Goal: Task Accomplishment & Management: Use online tool/utility

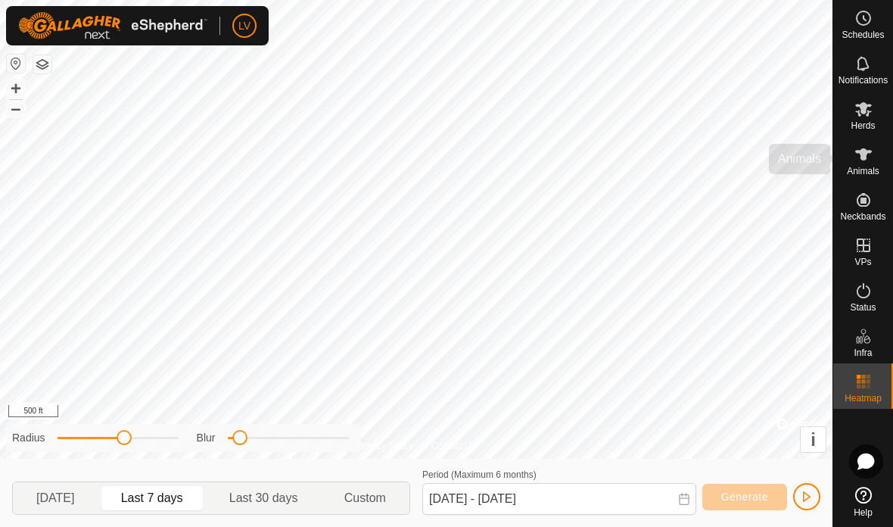
click at [860, 137] on div "Animals" at bounding box center [863, 158] width 60 height 45
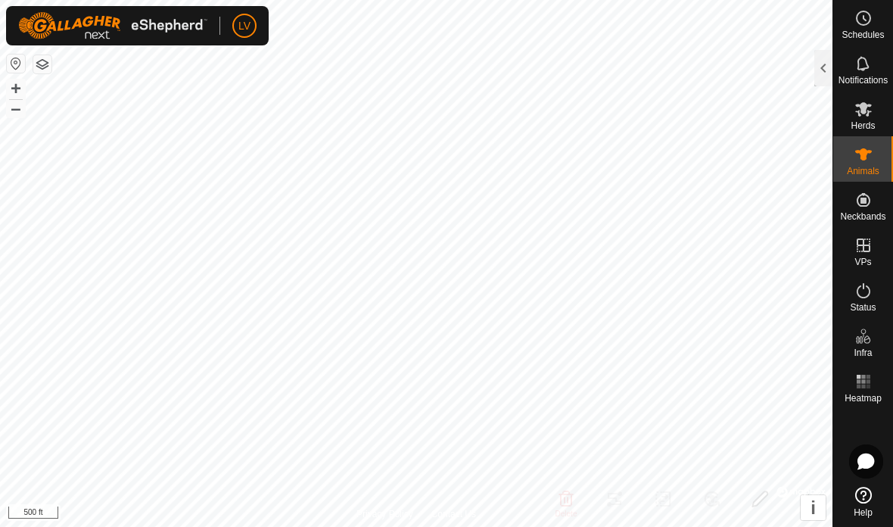
click at [860, 157] on icon at bounding box center [864, 154] width 18 height 18
click at [816, 71] on div at bounding box center [823, 68] width 18 height 36
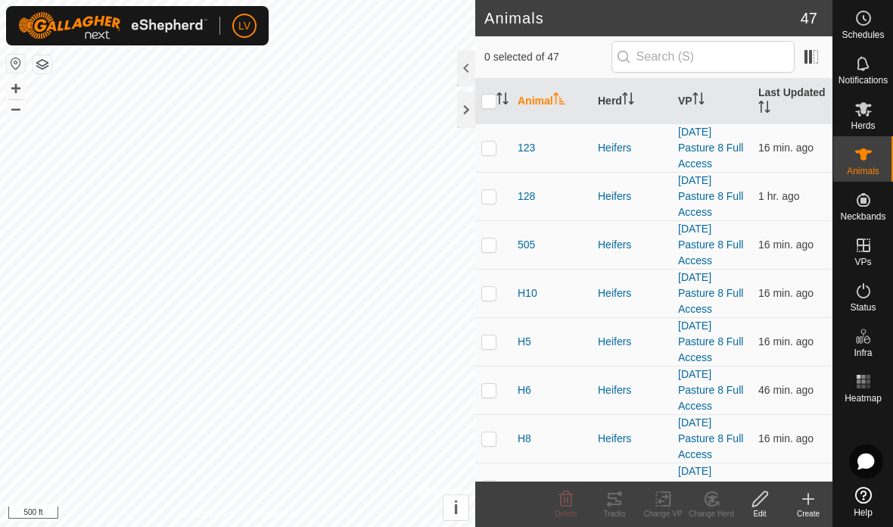
click at [485, 193] on p-checkbox at bounding box center [488, 196] width 15 height 12
checkbox input "true"
click at [485, 241] on p-checkbox at bounding box center [488, 244] width 15 height 12
checkbox input "true"
click at [483, 287] on p-checkbox at bounding box center [488, 293] width 15 height 12
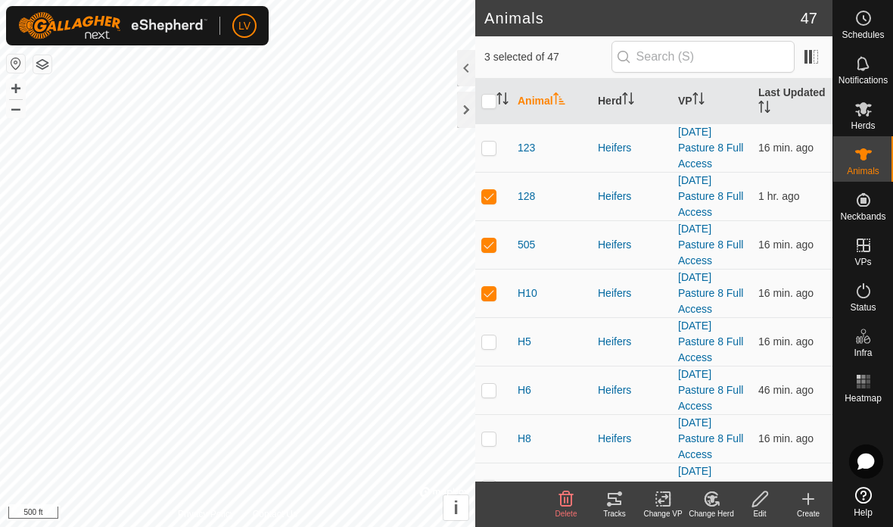
checkbox input "true"
click at [487, 339] on p-checkbox at bounding box center [488, 341] width 15 height 12
checkbox input "true"
click at [489, 402] on td at bounding box center [493, 390] width 36 height 48
checkbox input "true"
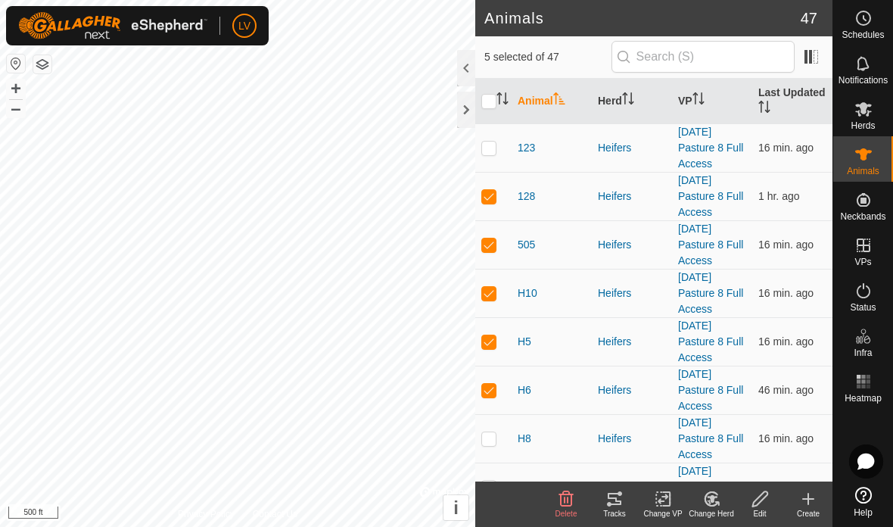
click at [488, 441] on p-checkbox at bounding box center [488, 438] width 15 height 12
checkbox input "true"
click at [604, 497] on tracks-svg-icon at bounding box center [614, 499] width 48 height 18
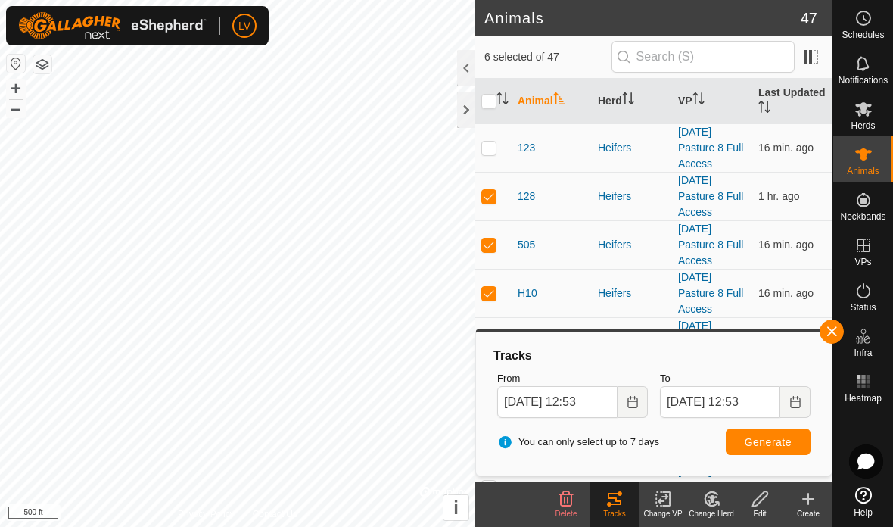
click at [627, 397] on icon "Choose Date" at bounding box center [633, 402] width 12 height 12
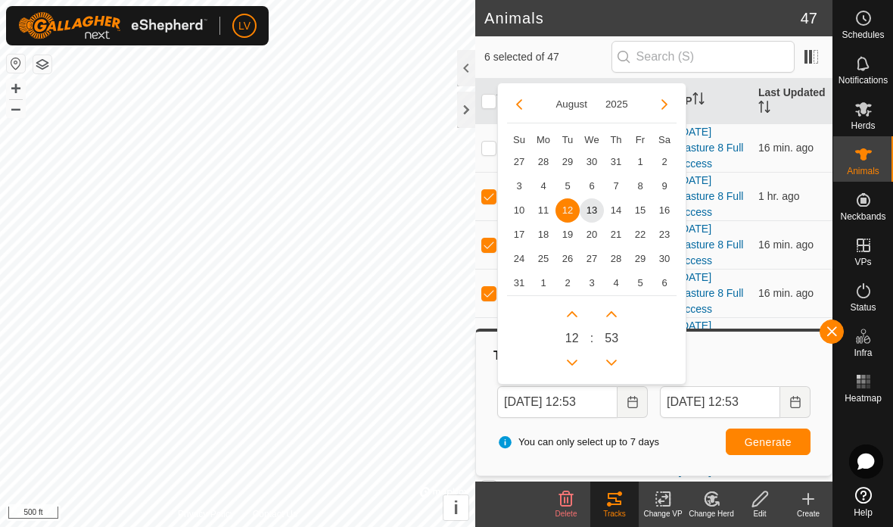
click at [519, 98] on icon "Previous Month" at bounding box center [519, 104] width 12 height 12
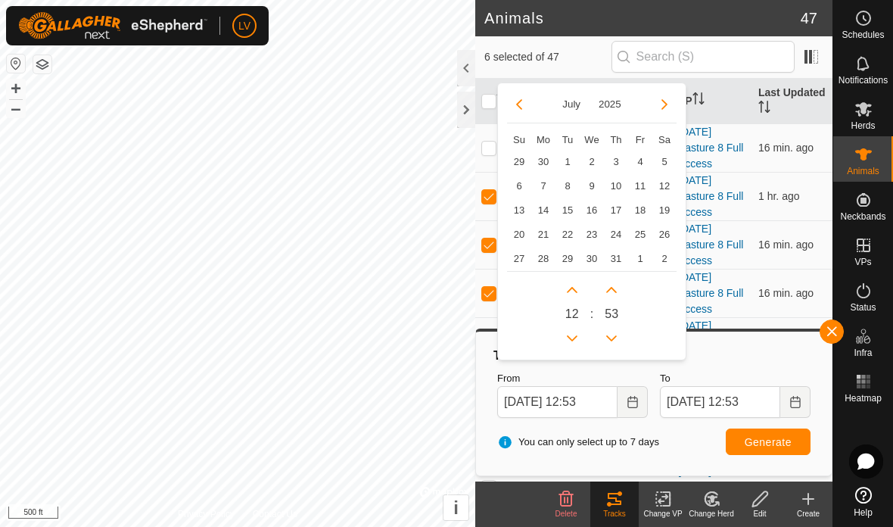
click at [537, 233] on span "21" at bounding box center [543, 235] width 24 height 24
type input "[DATE] 12:53"
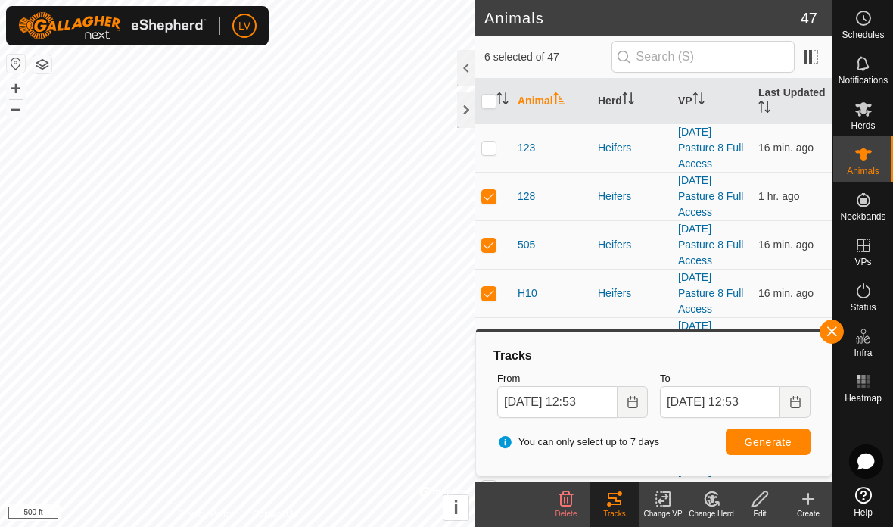
click at [786, 395] on button "Choose Date" at bounding box center [795, 402] width 30 height 32
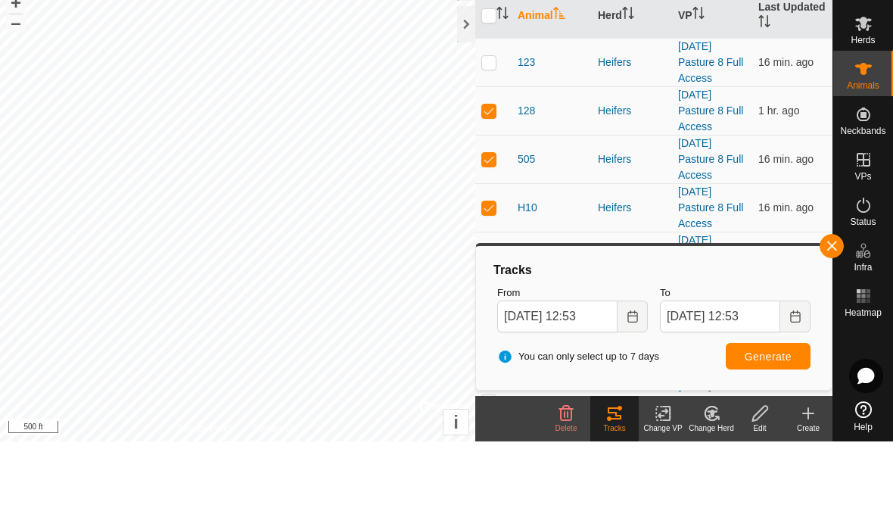
click at [762, 436] on span "Generate" at bounding box center [768, 442] width 47 height 12
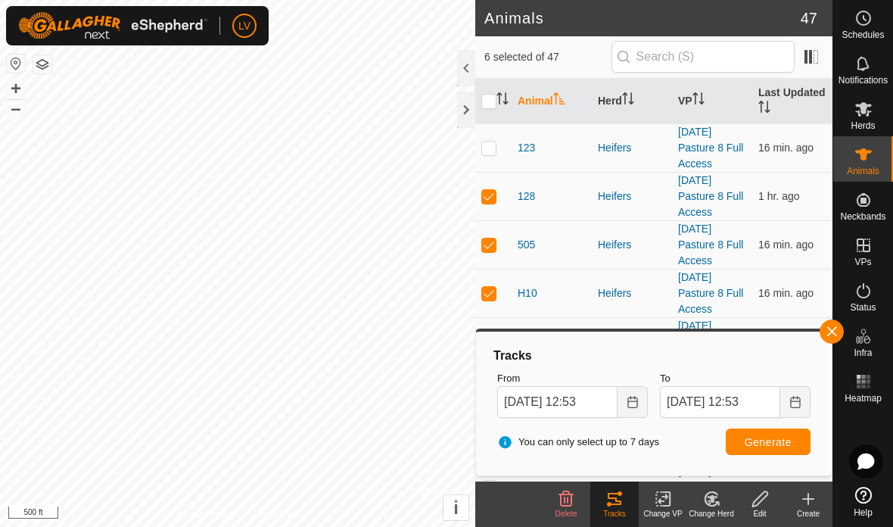
click at [630, 391] on button "Choose Date" at bounding box center [633, 402] width 30 height 32
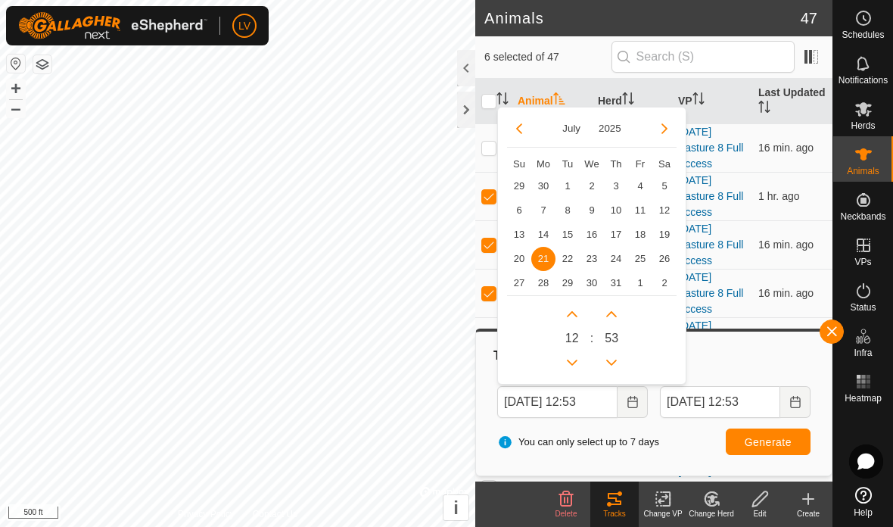
click at [587, 251] on span "23" at bounding box center [592, 259] width 24 height 24
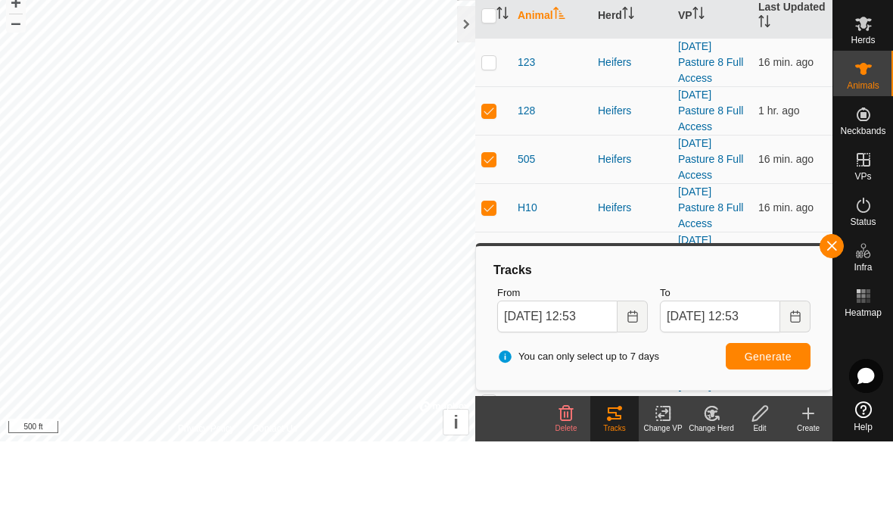
click at [791, 396] on icon "Choose Date" at bounding box center [795, 402] width 10 height 12
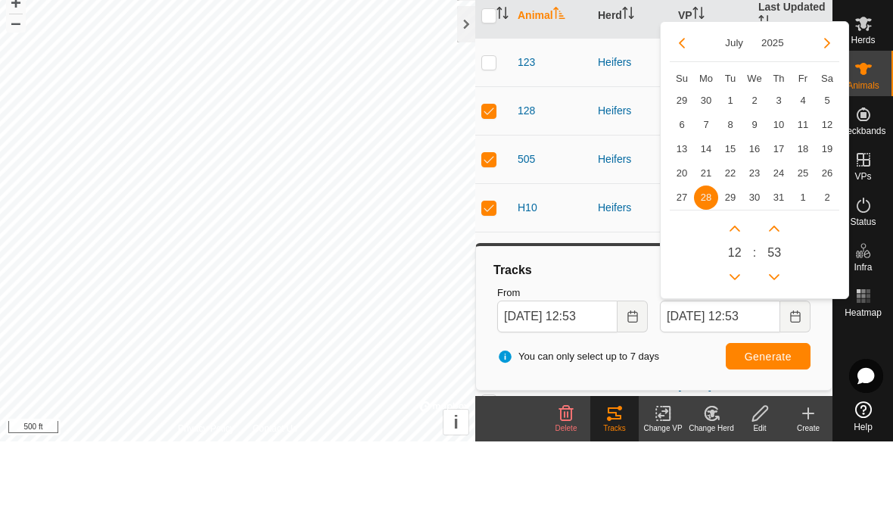
click at [775, 271] on span "31" at bounding box center [779, 283] width 24 height 24
type input "[DATE] 12:53"
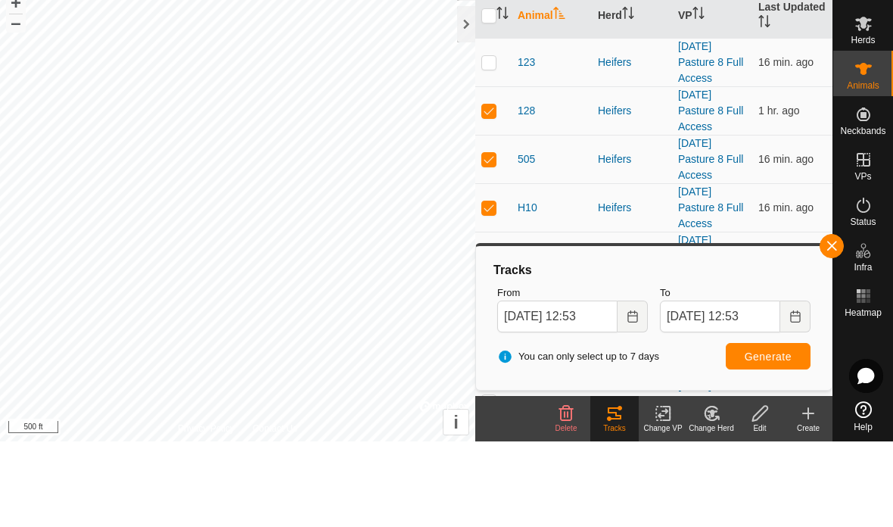
click at [772, 436] on span "Generate" at bounding box center [768, 442] width 47 height 12
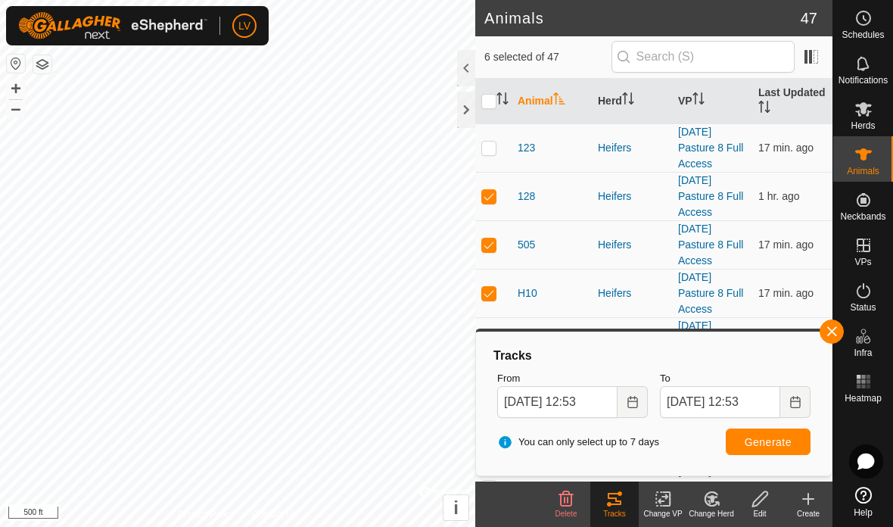
click at [461, 106] on div at bounding box center [466, 110] width 18 height 36
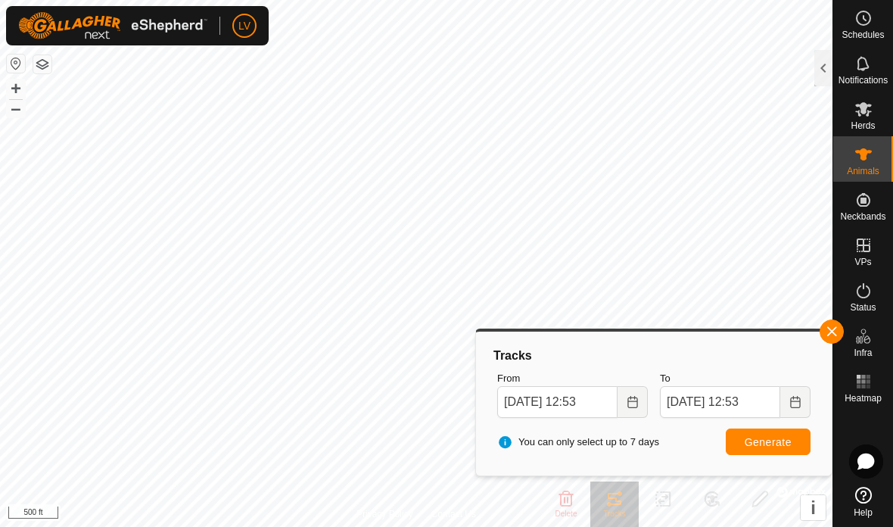
click at [823, 327] on button "button" at bounding box center [832, 331] width 24 height 24
